Goal: Find specific page/section: Find specific page/section

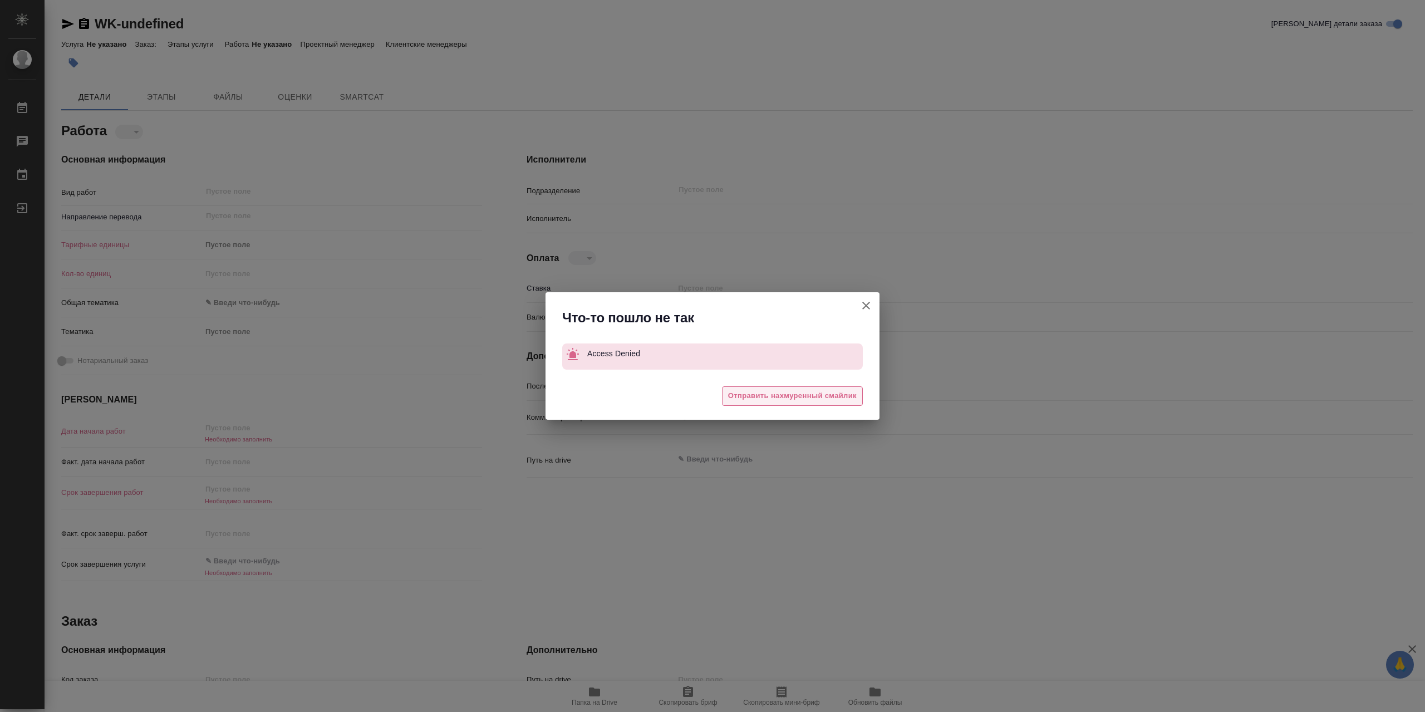
type textarea "x"
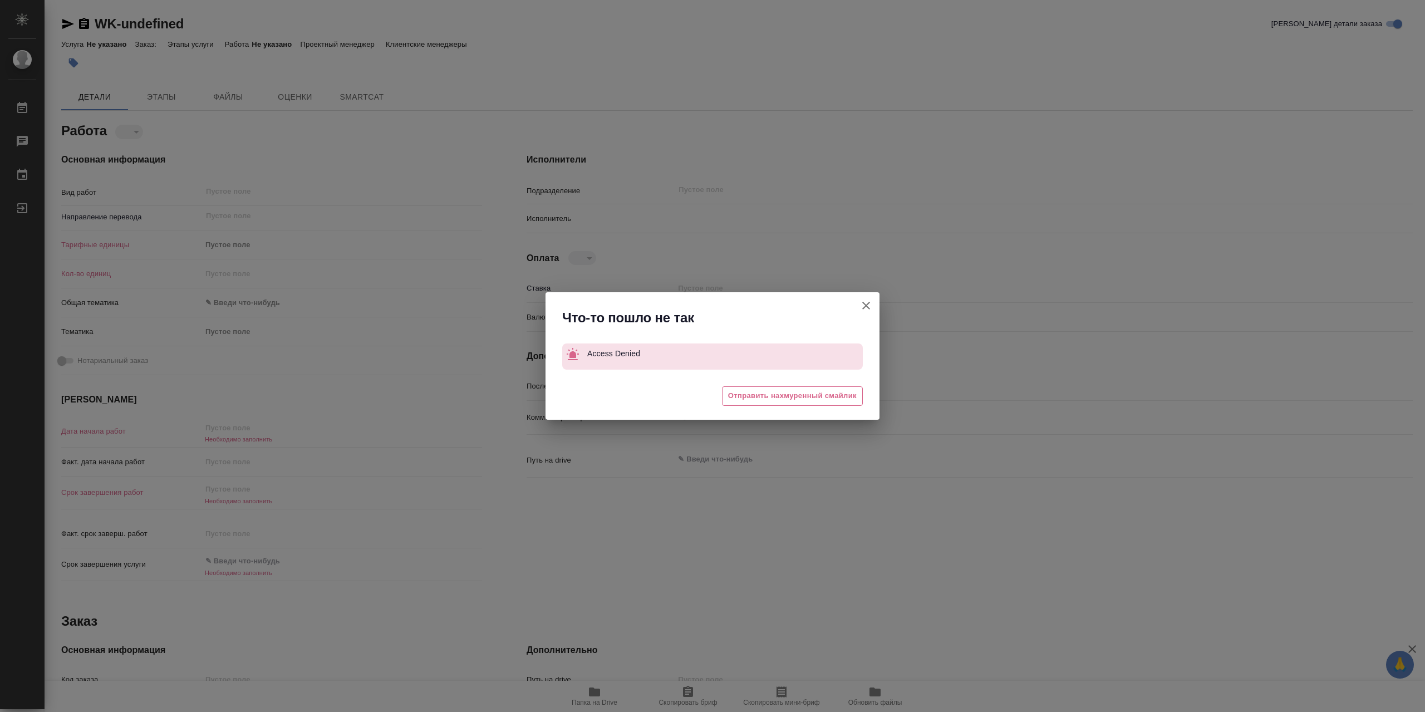
click at [869, 309] on icon "button" at bounding box center [866, 306] width 8 height 8
type textarea "x"
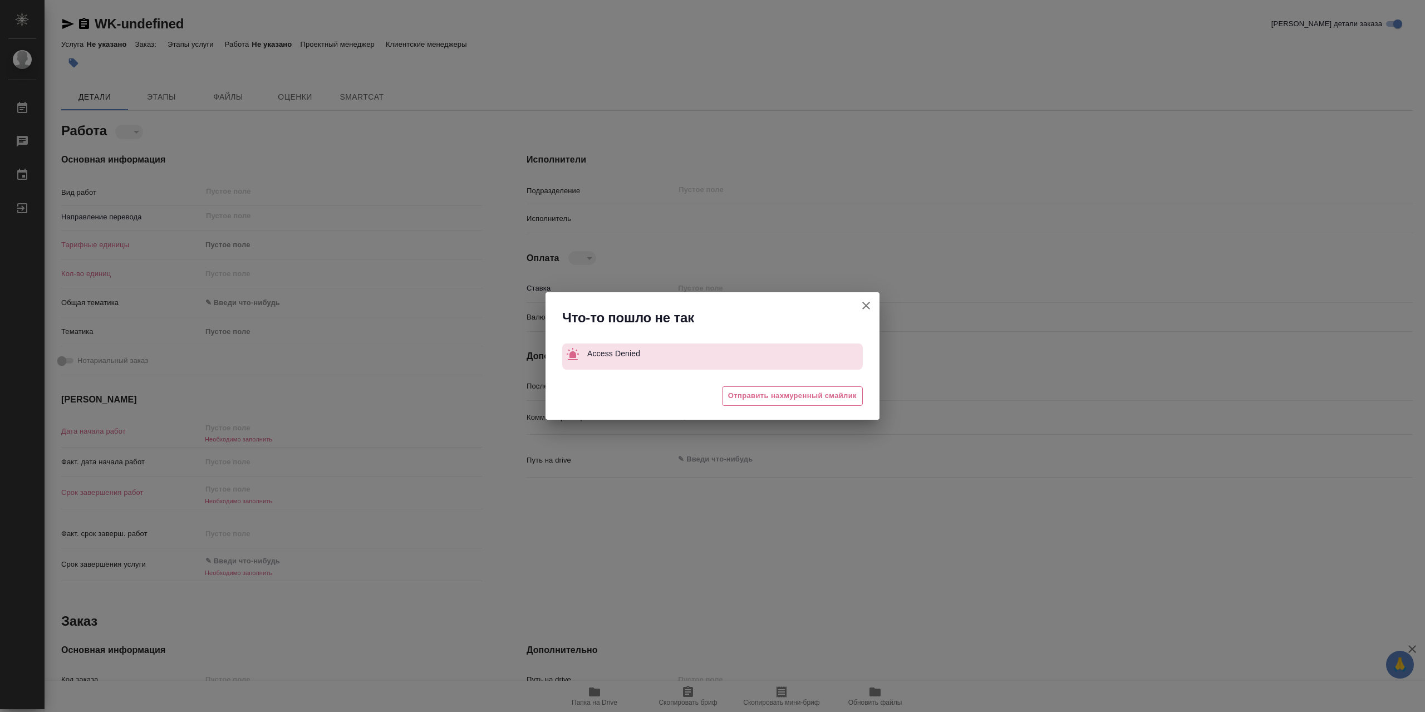
type textarea "x"
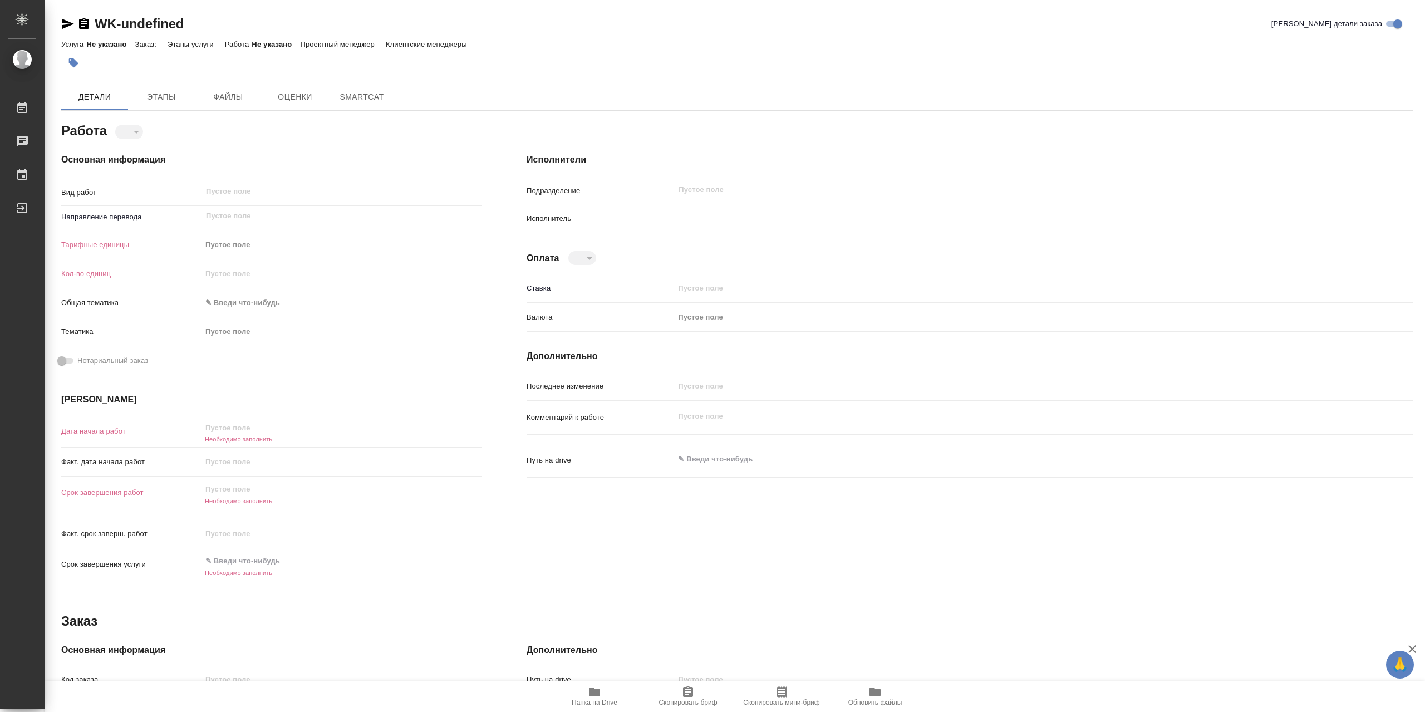
type textarea "x"
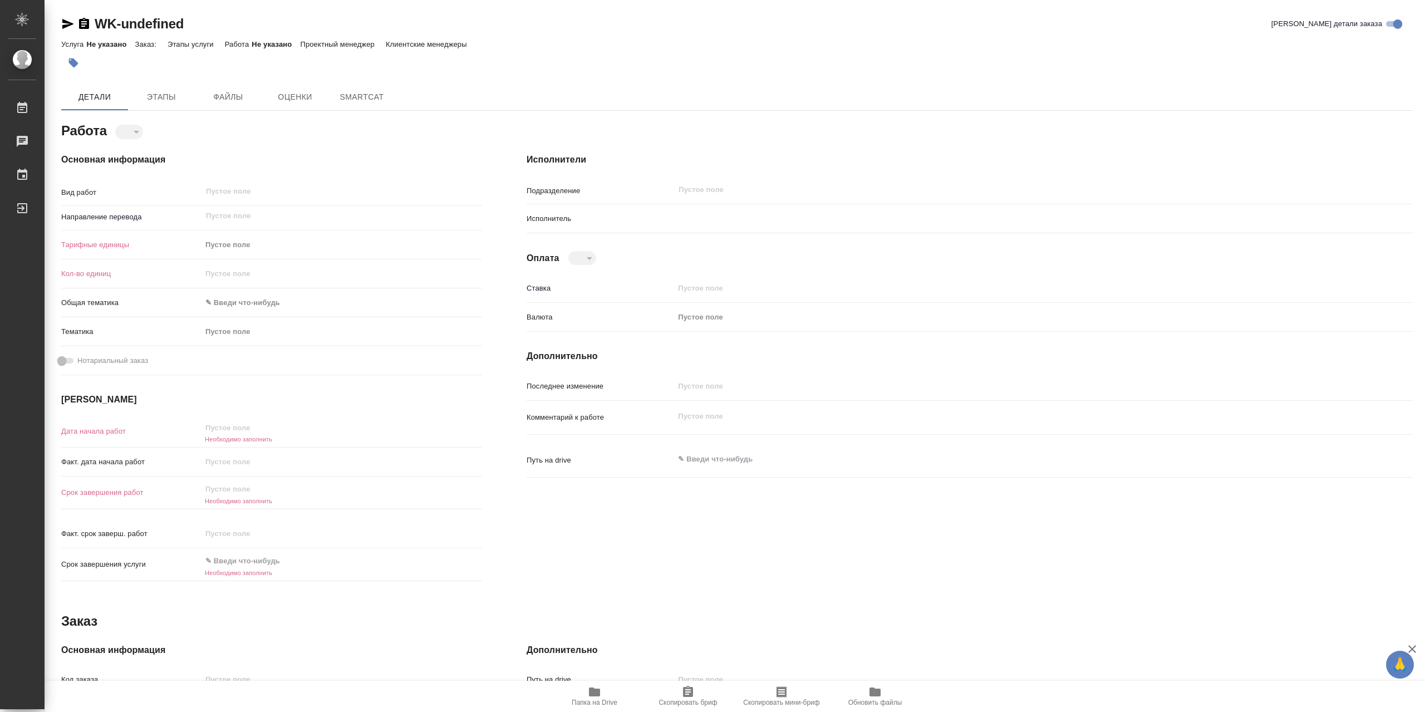
type textarea "x"
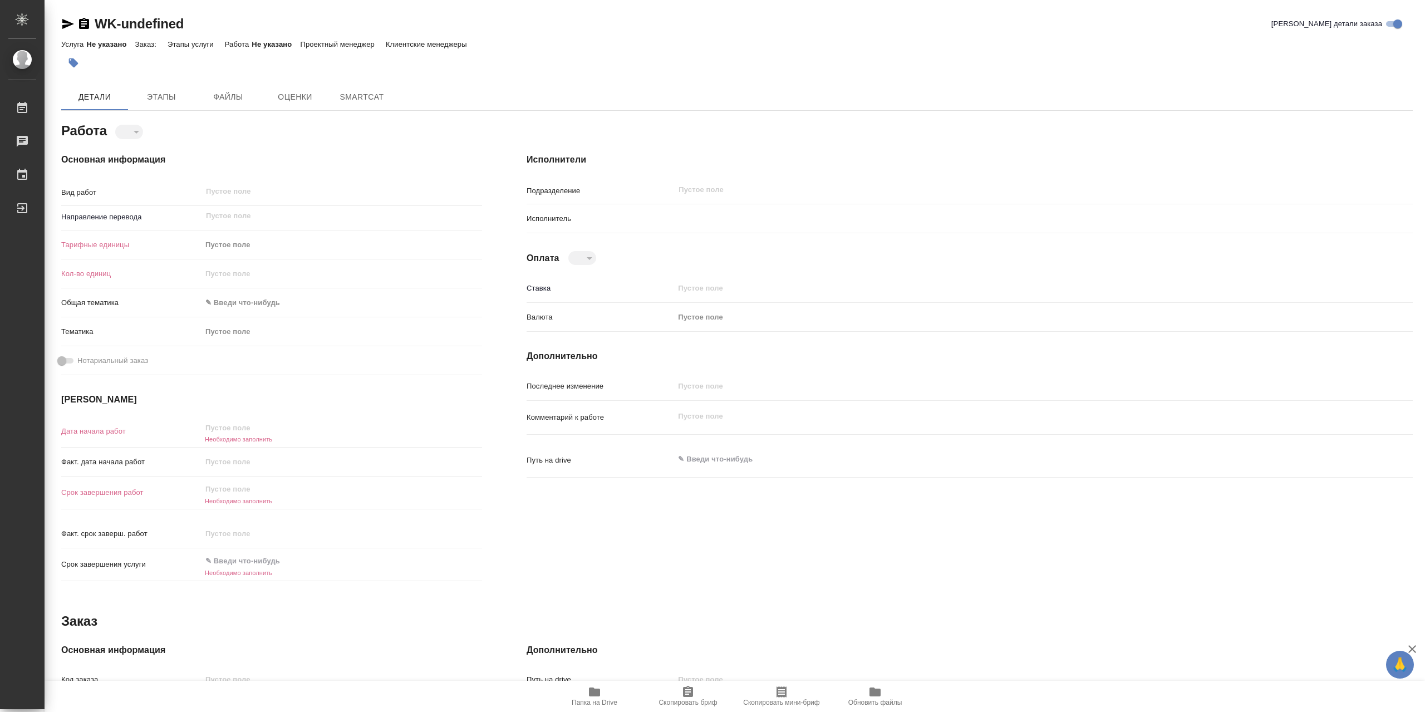
type textarea "x"
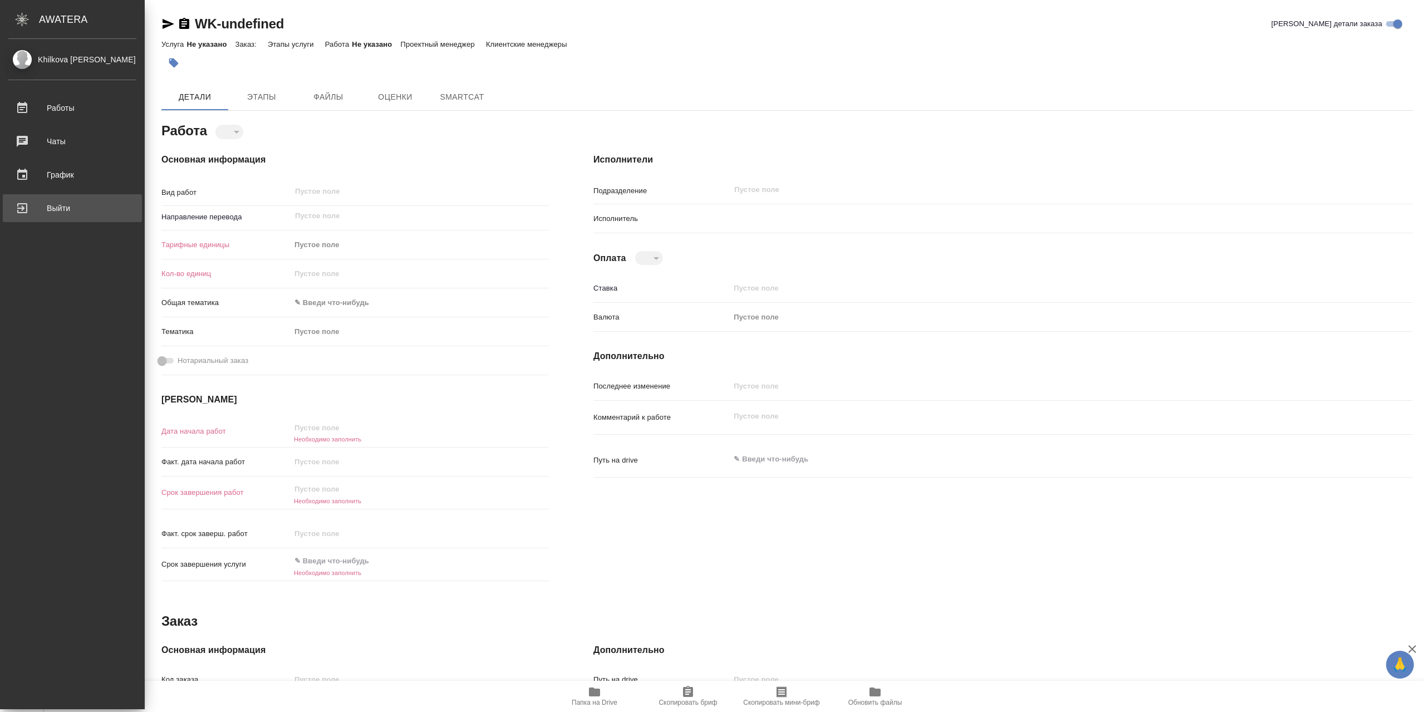
type textarea "x"
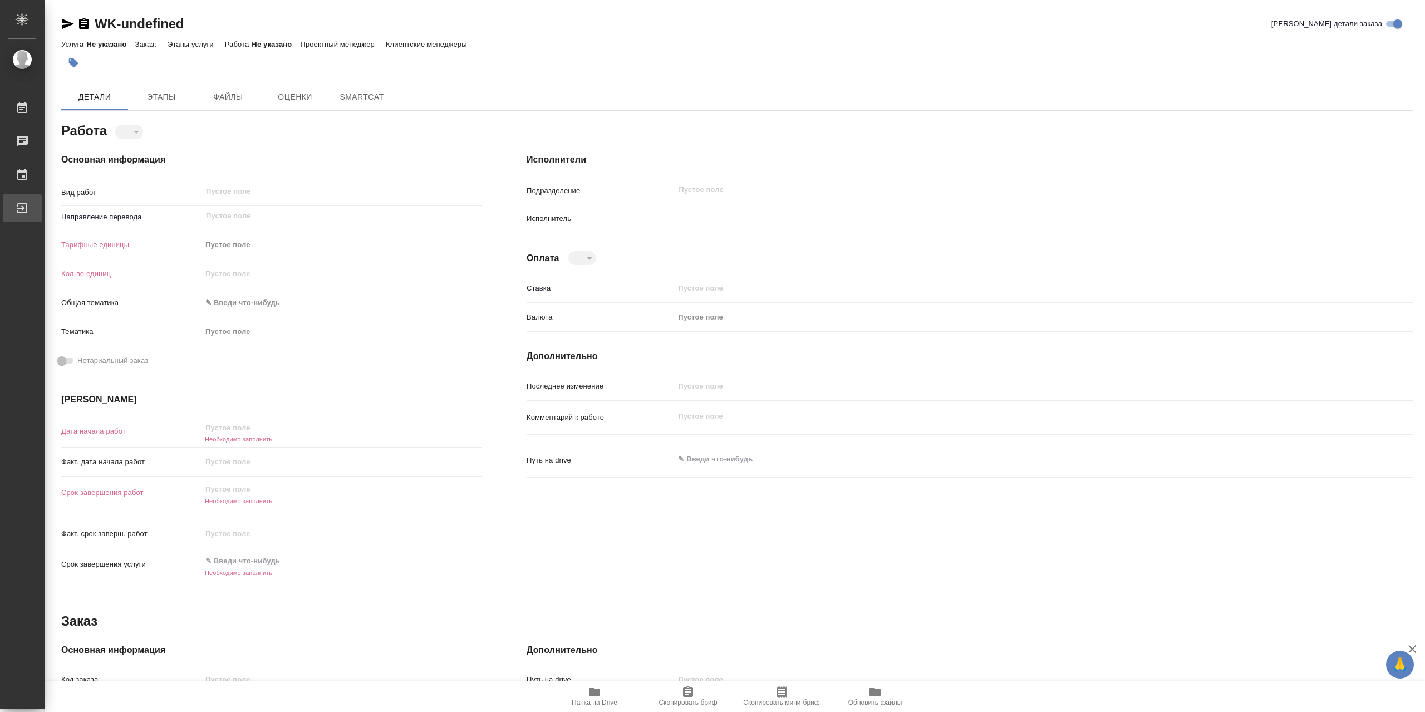
click at [22, 209] on div "Выйти" at bounding box center [8, 208] width 28 height 17
type textarea "x"
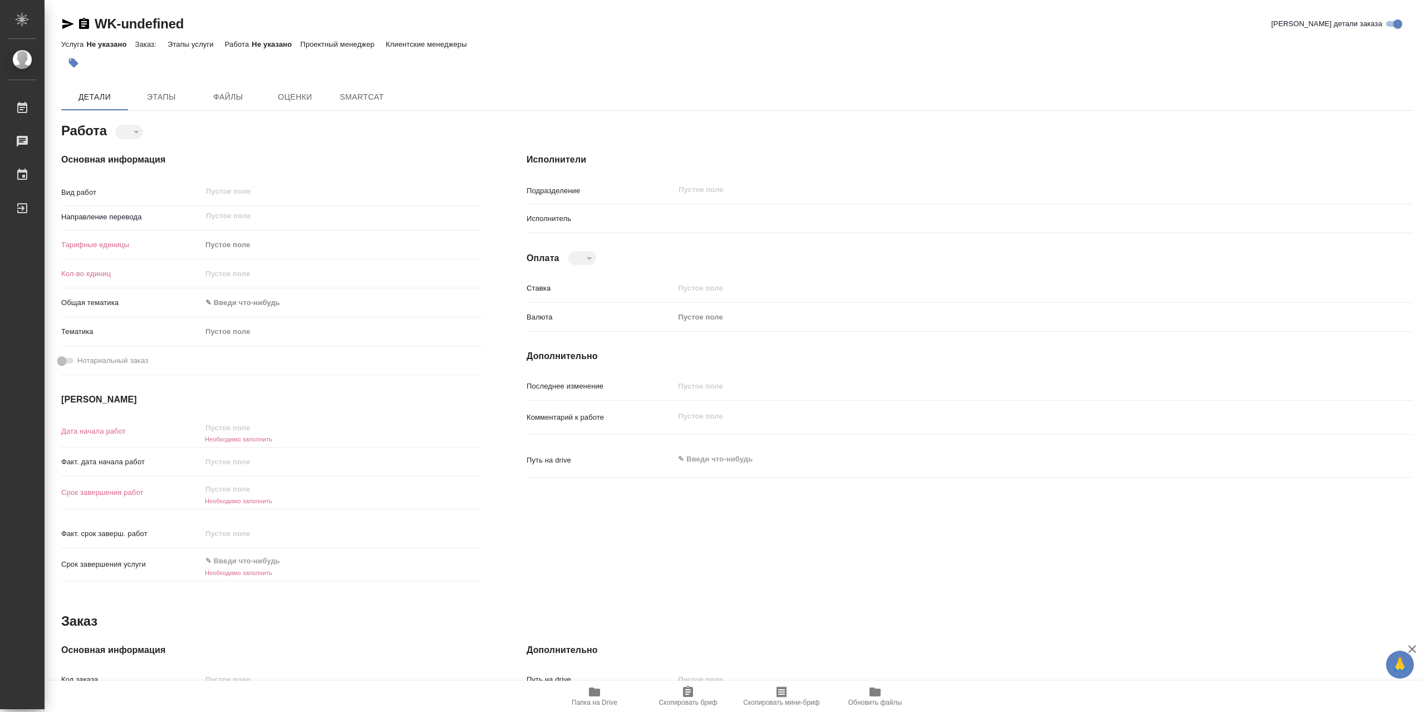
type textarea "x"
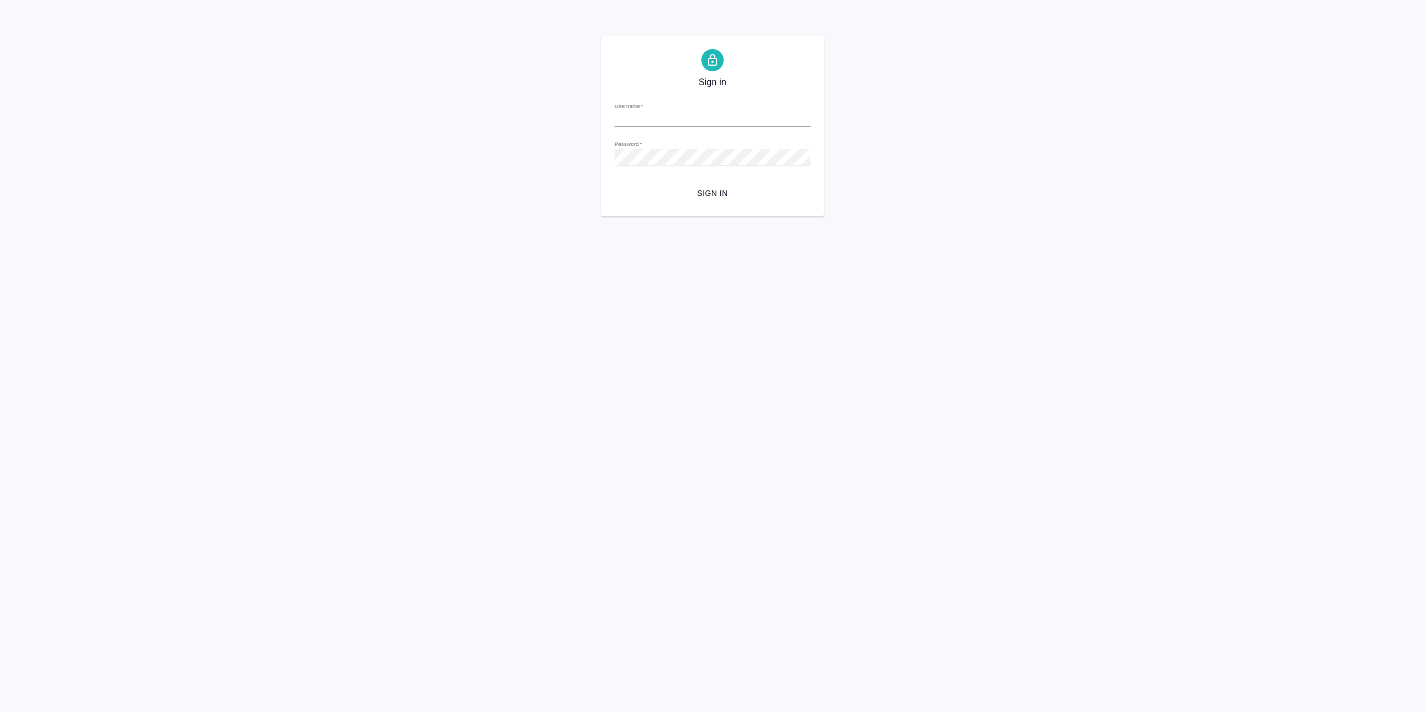
type input "l.khilkova@awatera.com"
click at [737, 188] on span "Sign in" at bounding box center [712, 193] width 178 height 14
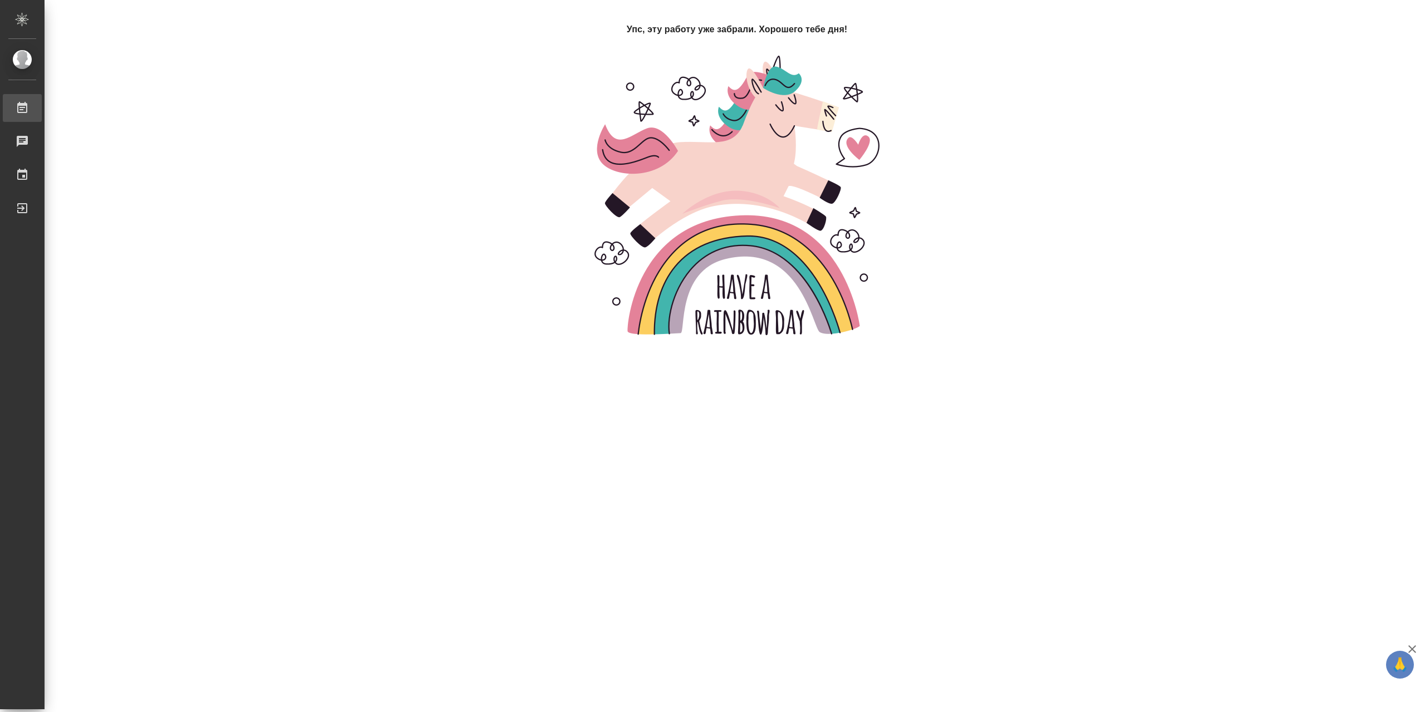
click at [42, 112] on link "Работы" at bounding box center [22, 108] width 39 height 28
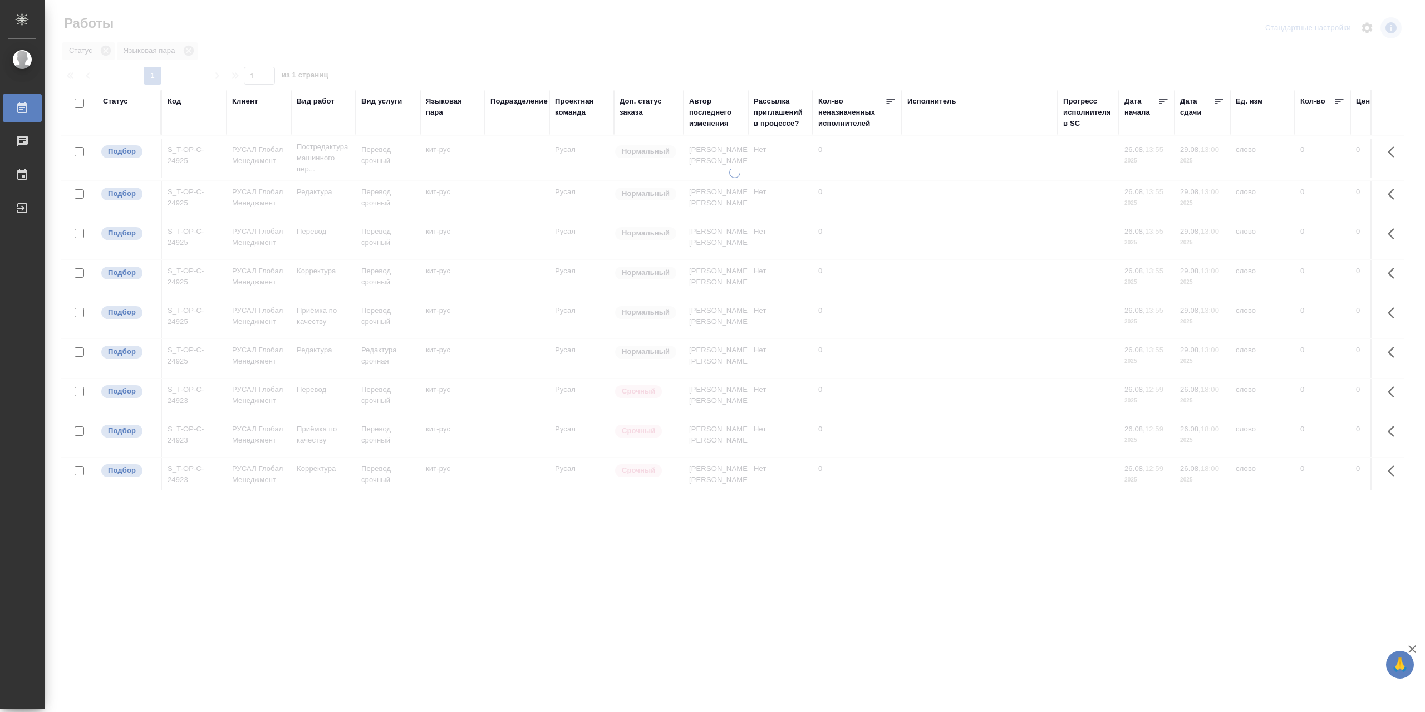
click at [205, 117] on div "Код" at bounding box center [194, 112] width 53 height 33
click at [190, 113] on div "Код" at bounding box center [194, 112] width 53 height 33
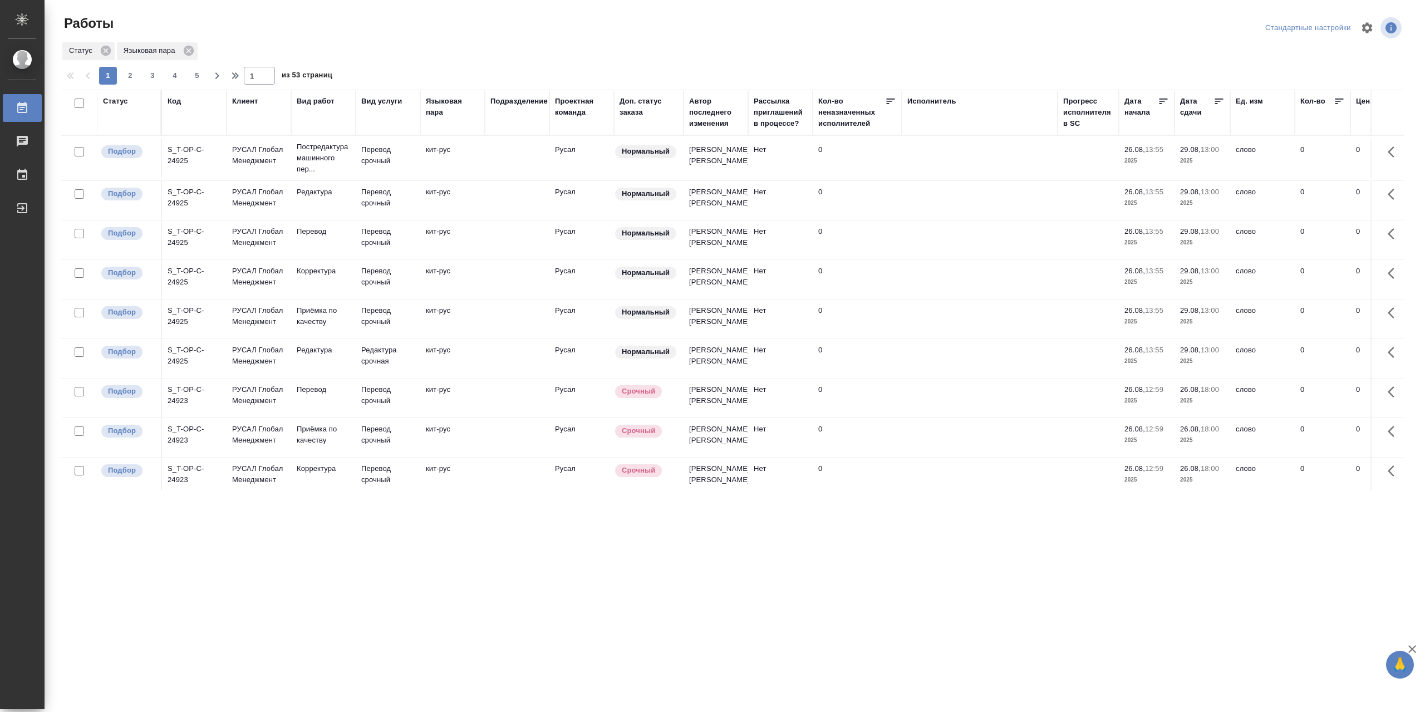
click at [174, 100] on div "Код" at bounding box center [174, 101] width 13 height 11
click at [254, 106] on div "Клиент" at bounding box center [245, 101] width 26 height 11
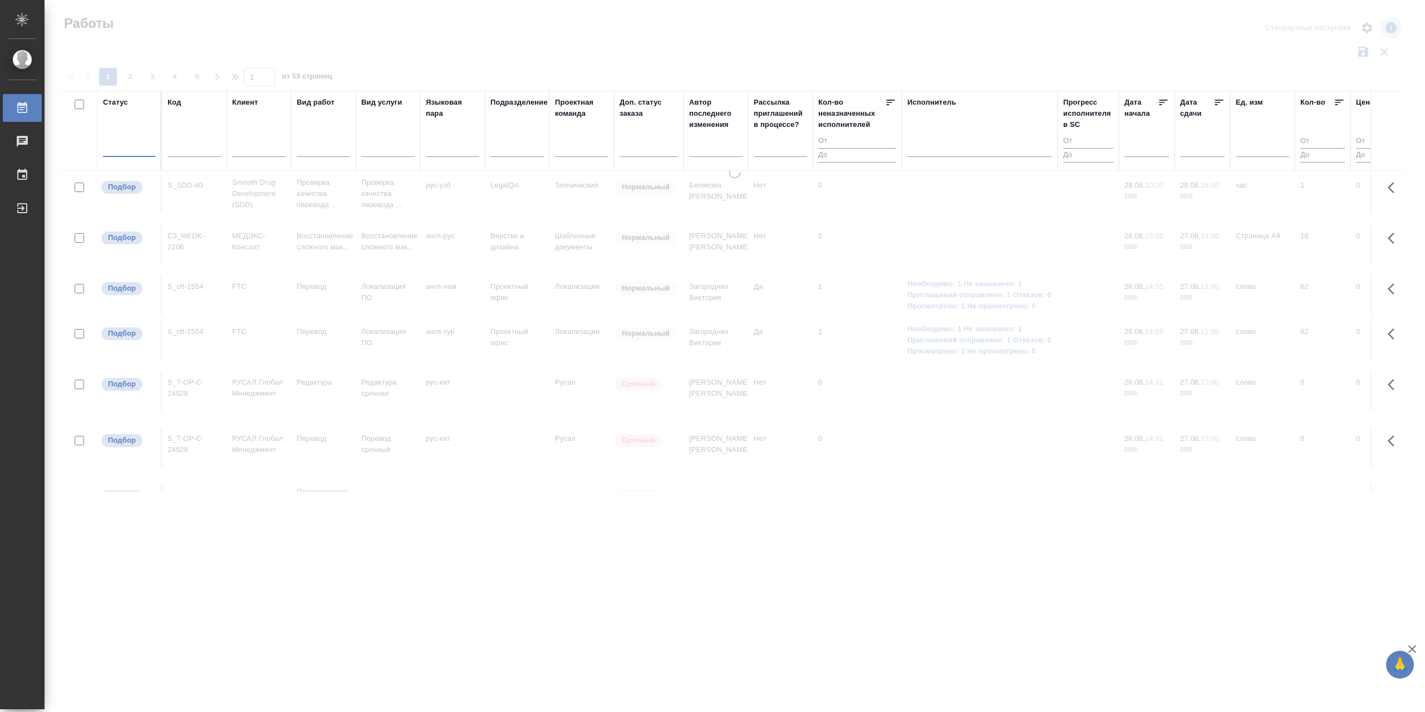
click at [193, 146] on input "text" at bounding box center [194, 150] width 53 height 14
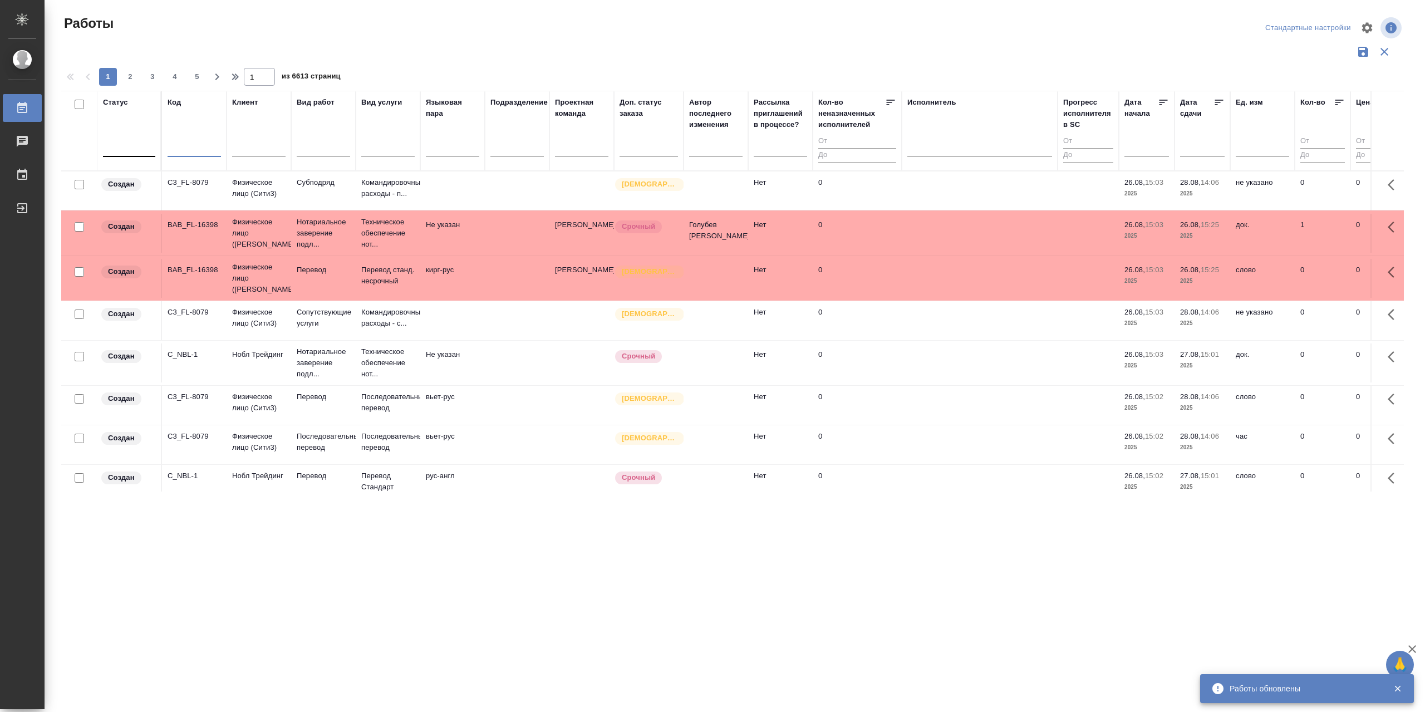
type input "[PERSON_NAME]"
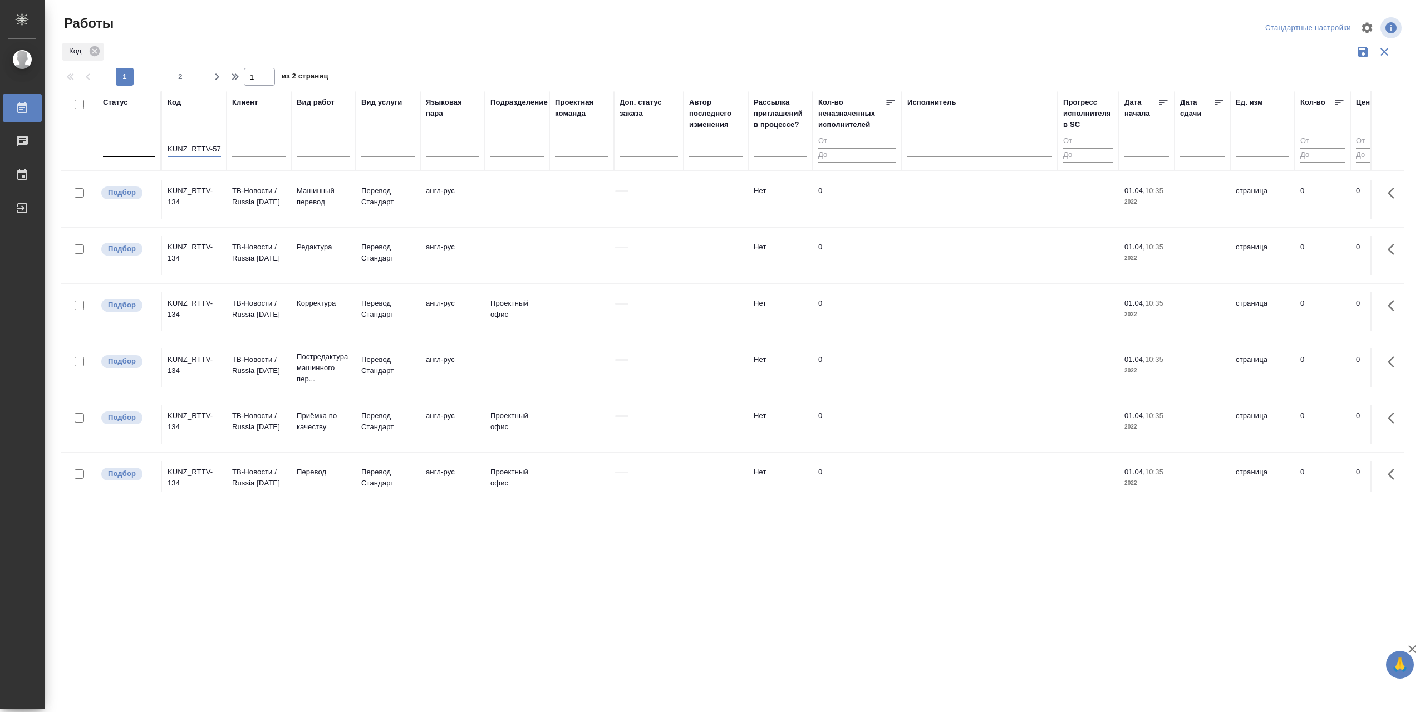
type input "KUNZ_RTTV-571"
